Goal: Contribute content: Add original content to the website for others to see

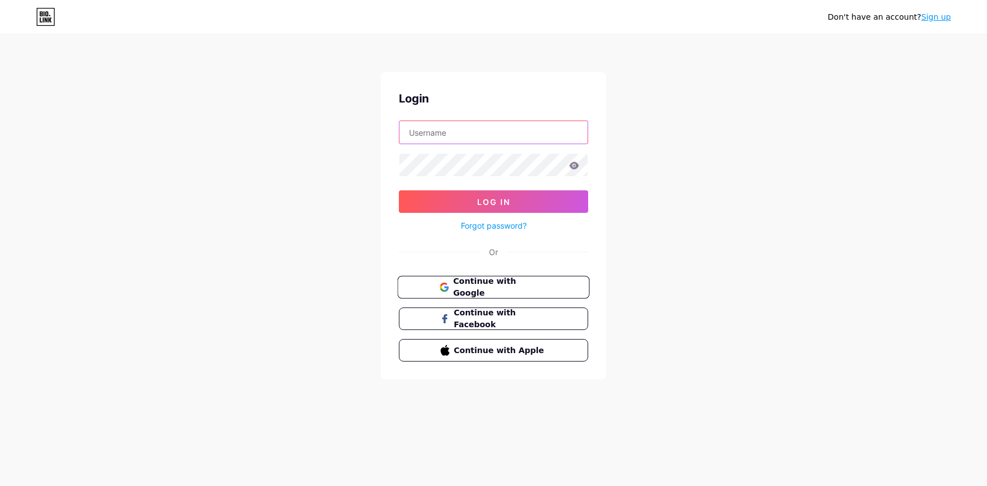
type input "[EMAIL_ADDRESS][DOMAIN_NAME]"
click at [498, 282] on span "Continue with Google" at bounding box center [500, 288] width 94 height 24
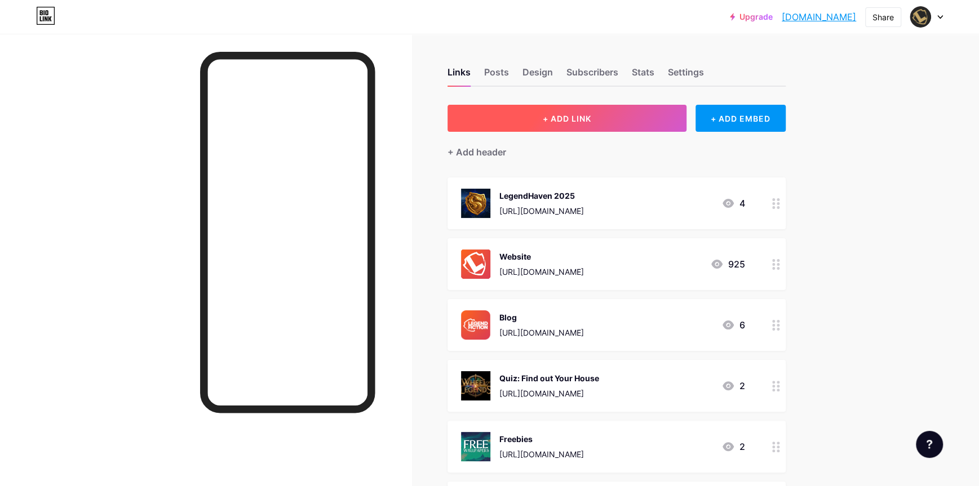
click at [560, 122] on span "+ ADD LINK" at bounding box center [567, 119] width 48 height 10
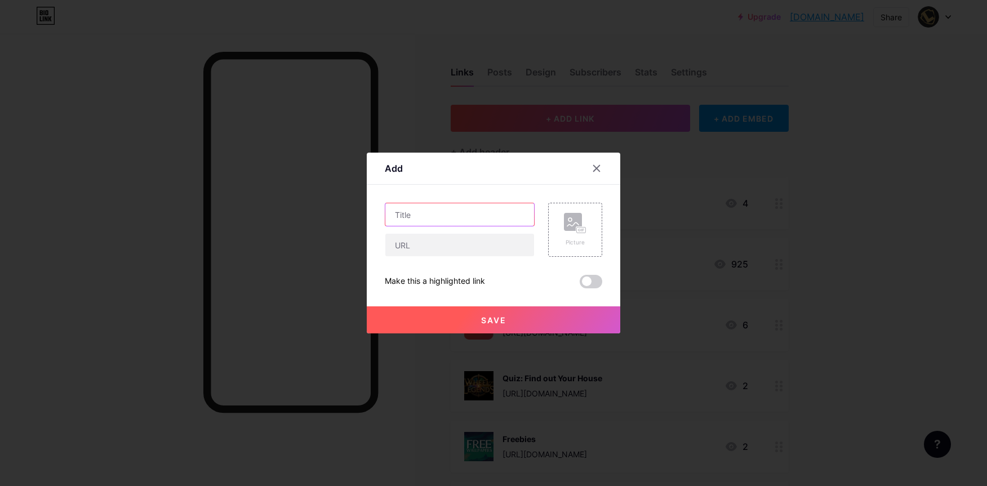
click at [458, 210] on input "text" at bounding box center [459, 214] width 149 height 23
type input "Costume Contest"
click at [471, 245] on input "text" at bounding box center [459, 245] width 149 height 23
paste input "Best Fantasy or Sci-Fi Costume"
type input "Best Fantasy or Sci-Fi Costume"
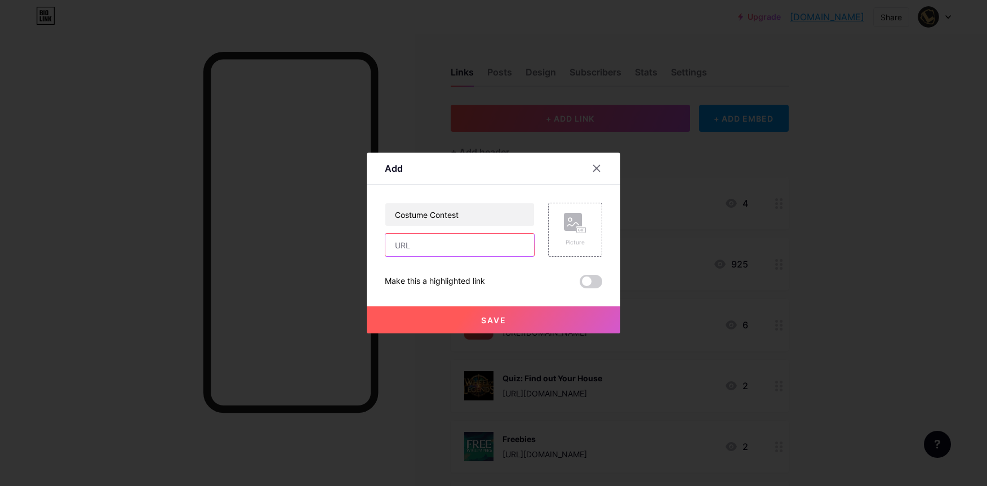
paste input "[URL][DOMAIN_NAME]"
type input "[URL][DOMAIN_NAME]"
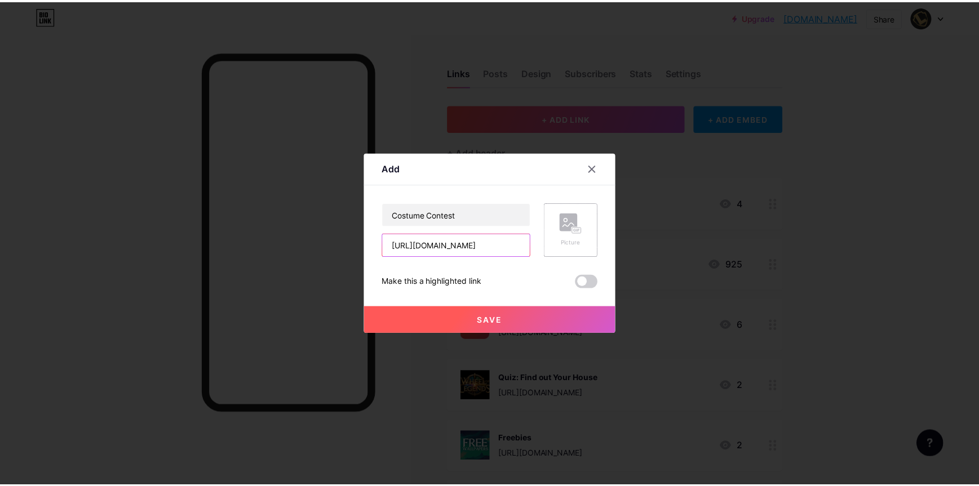
scroll to position [0, 148]
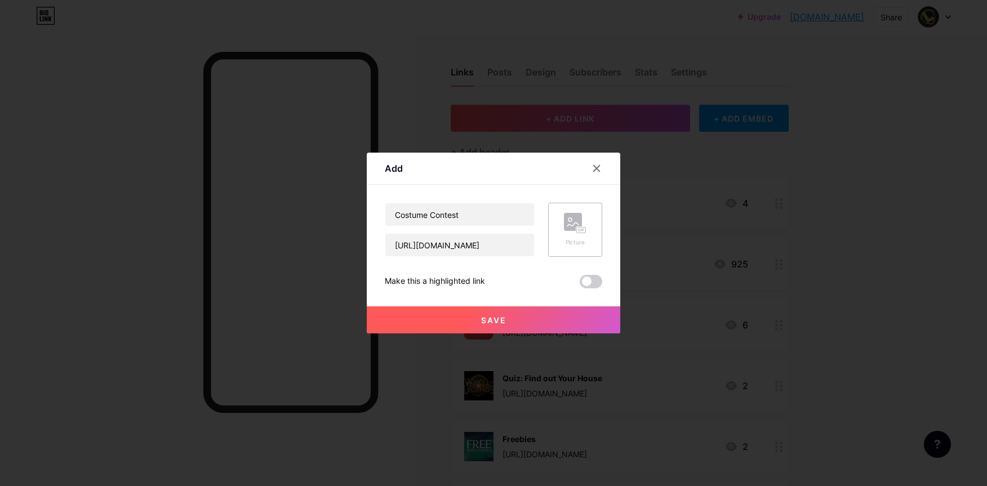
click at [571, 235] on div "Picture" at bounding box center [575, 230] width 23 height 34
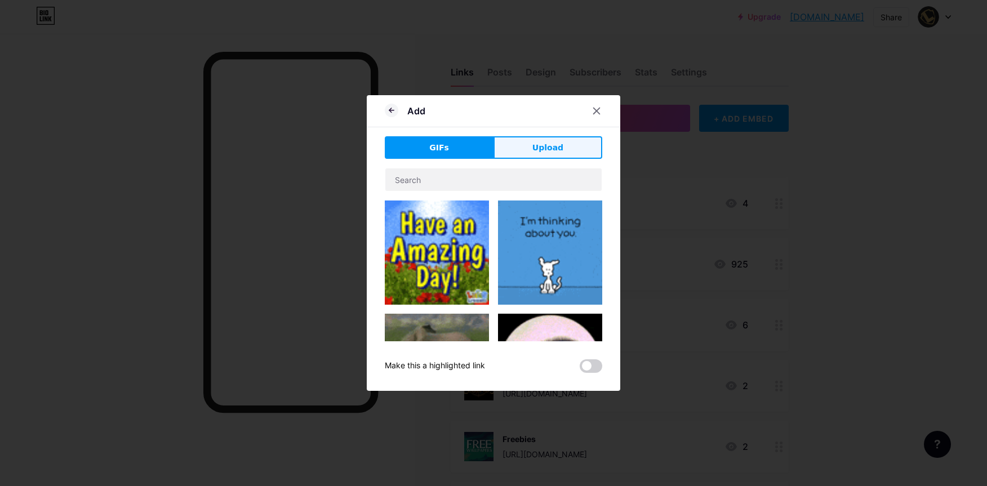
click at [540, 147] on span "Upload" at bounding box center [548, 148] width 31 height 12
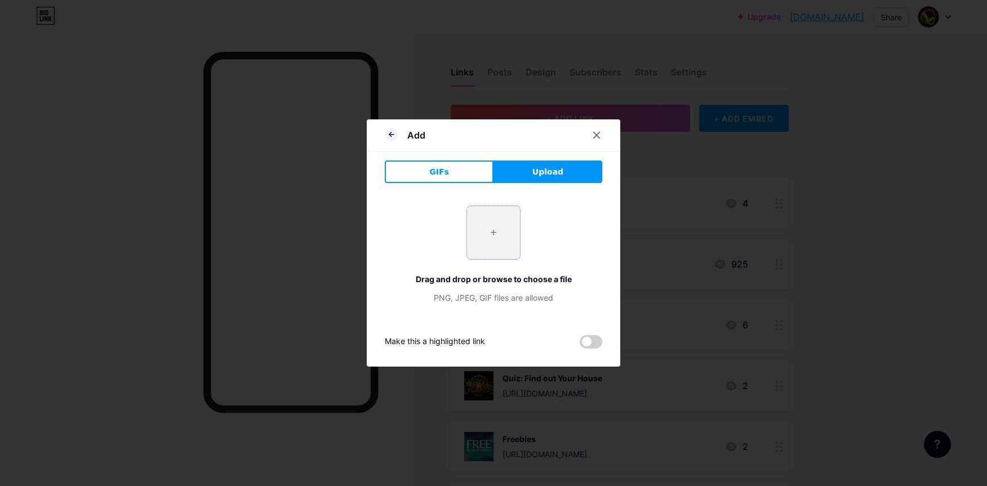
click at [486, 243] on input "file" at bounding box center [493, 232] width 53 height 53
type input "C:\fakepath\Costume Contest - Fell & Fair (1).png"
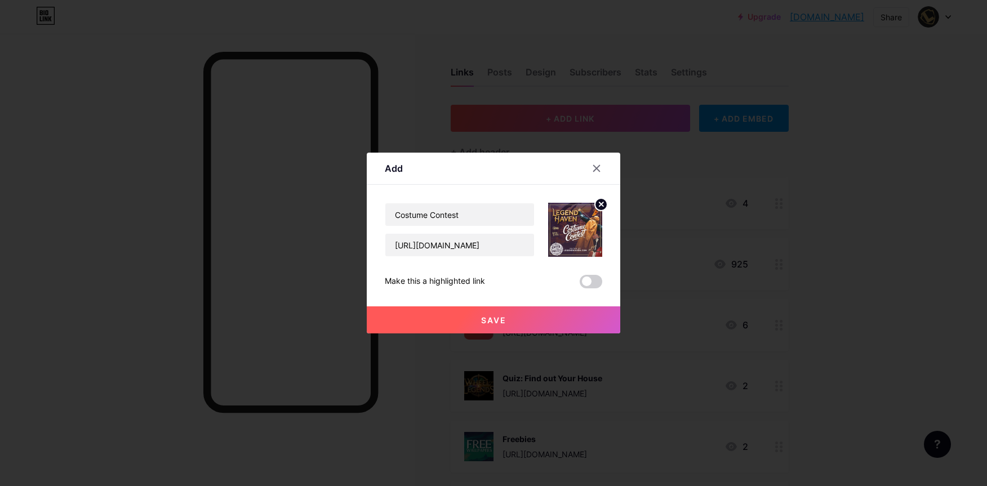
click at [543, 323] on button "Save" at bounding box center [494, 320] width 254 height 27
